Goal: Information Seeking & Learning: Understand process/instructions

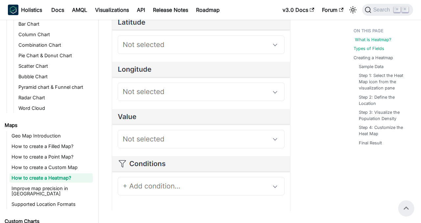
click at [369, 37] on link "What is Heatmap?" at bounding box center [373, 40] width 37 height 6
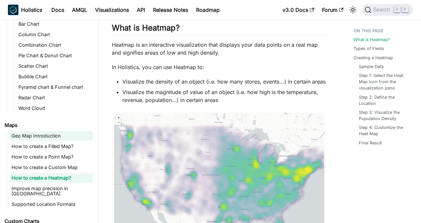
click at [34, 135] on link "Geo Map Introduction" at bounding box center [51, 135] width 83 height 9
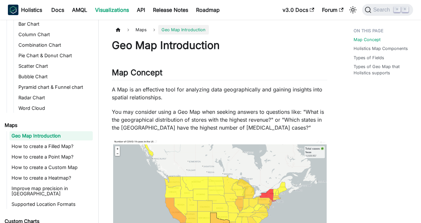
click at [142, 31] on span "Maps" at bounding box center [141, 30] width 18 height 10
click at [138, 31] on span "Maps" at bounding box center [141, 30] width 18 height 10
click at [10, 124] on link "Maps" at bounding box center [48, 125] width 90 height 9
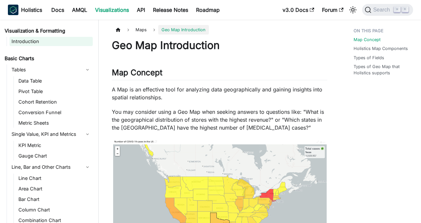
click at [23, 37] on link "Introduction" at bounding box center [51, 41] width 83 height 9
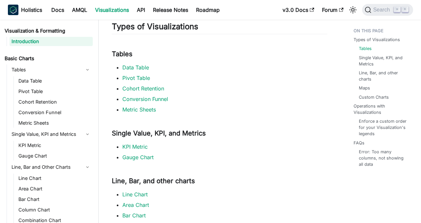
scroll to position [80, 0]
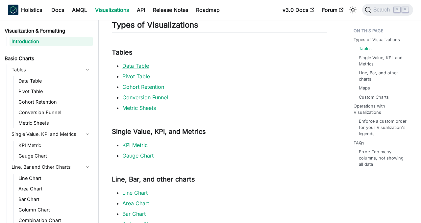
click at [140, 62] on link "Data Table" at bounding box center [135, 65] width 27 height 7
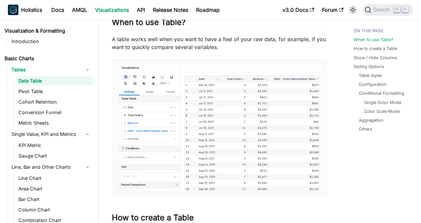
scroll to position [76, 0]
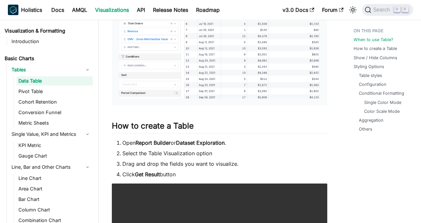
click at [312, 169] on ol "Open Report Builder or Dataset Exploration . Select the Table Visualization opt…" at bounding box center [219, 158] width 215 height 39
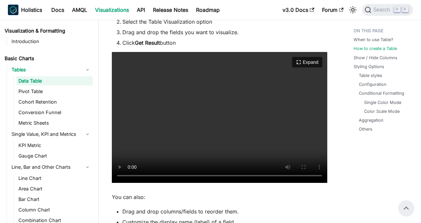
scroll to position [297, 0]
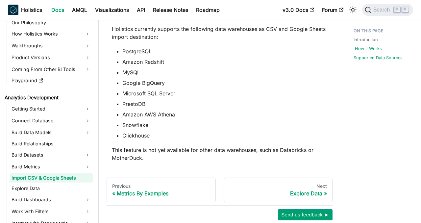
scroll to position [545, 0]
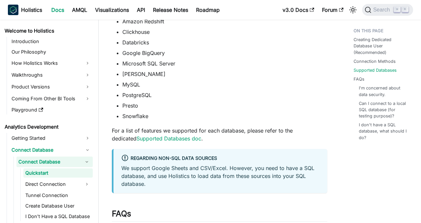
scroll to position [281, 0]
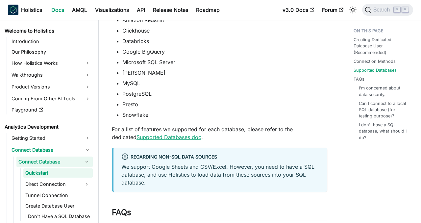
click at [137, 139] on link "Supported Databases doc" at bounding box center [168, 137] width 65 height 7
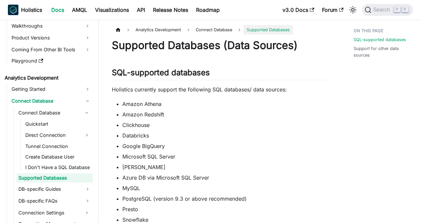
scroll to position [5, 0]
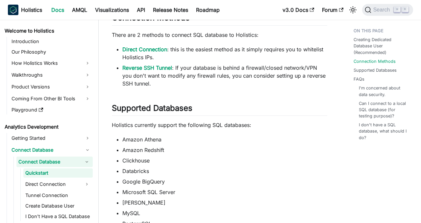
scroll to position [152, 0]
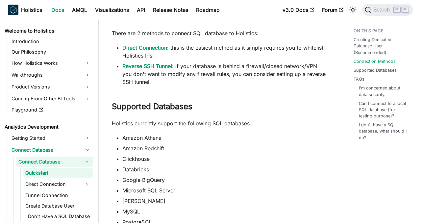
click at [158, 45] on link "Direct Connection" at bounding box center [144, 47] width 45 height 7
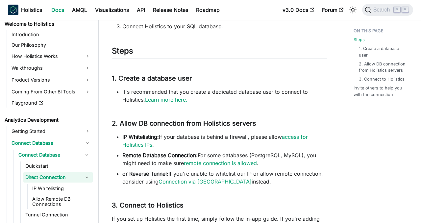
scroll to position [121, 0]
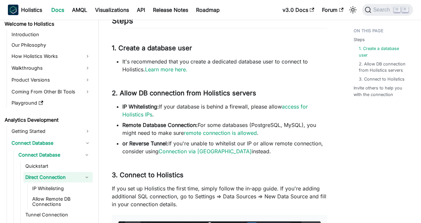
click at [171, 65] on li "It's recommended that you create a dedicated database user to connect to Holist…" at bounding box center [224, 66] width 205 height 16
click at [171, 71] on link "Learn more here." at bounding box center [166, 69] width 42 height 7
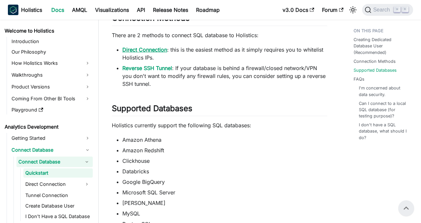
scroll to position [148, 0]
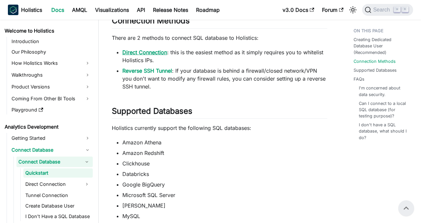
click at [156, 49] on link "Direct Connection" at bounding box center [144, 52] width 45 height 7
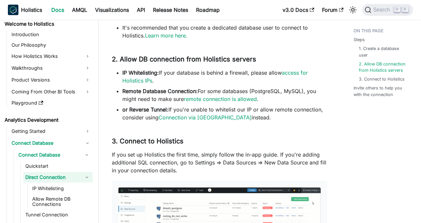
scroll to position [157, 0]
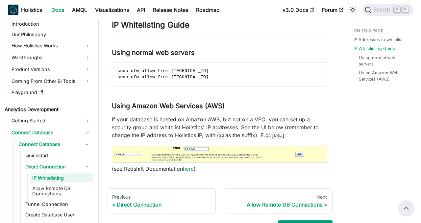
scroll to position [524, 0]
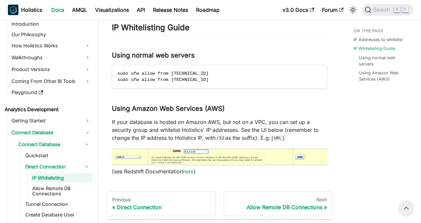
drag, startPoint x: 225, startPoint y: 77, endPoint x: 108, endPoint y: 74, distance: 117.1
copy code "sudo ufw allow from [TECHNICAL_ID] sudo ufw allow from [TECHNICAL_ID]"
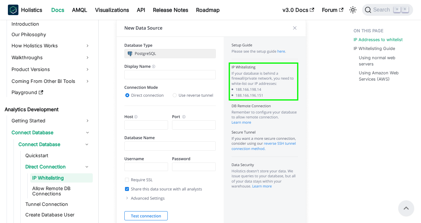
scroll to position [256, 0]
